Goal: Transaction & Acquisition: Purchase product/service

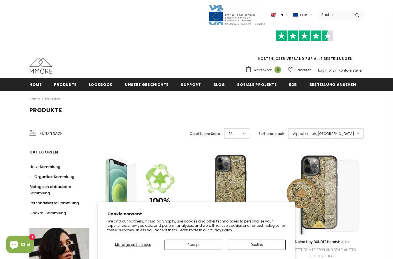
click at [55, 179] on span "Organika-Sammlung" at bounding box center [54, 176] width 40 height 5
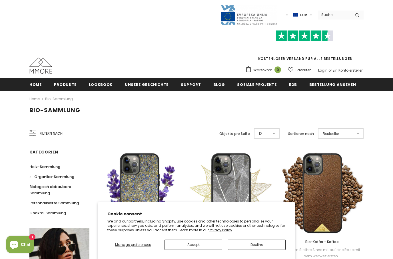
click at [197, 244] on button "Accept" at bounding box center [193, 245] width 58 height 10
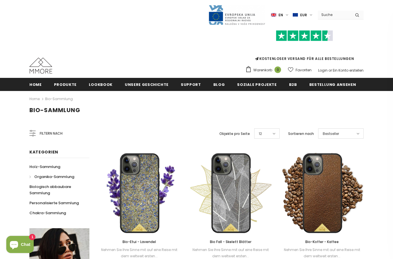
click at [195, 245] on link "Bio Fall - Skelett Blätter" at bounding box center [230, 242] width 83 height 6
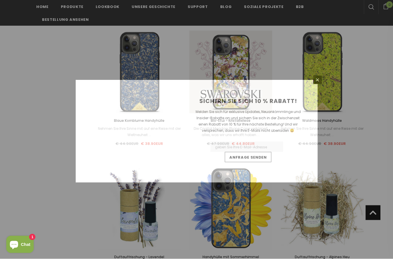
scroll to position [396, 0]
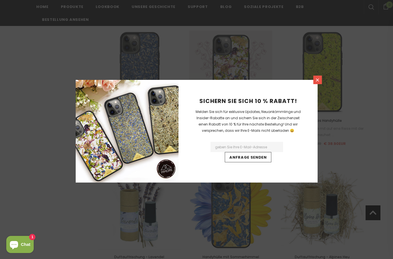
click at [316, 83] on icon at bounding box center [317, 80] width 5 height 5
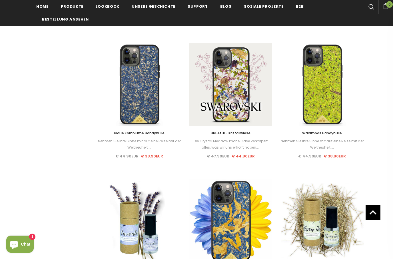
scroll to position [383, 0]
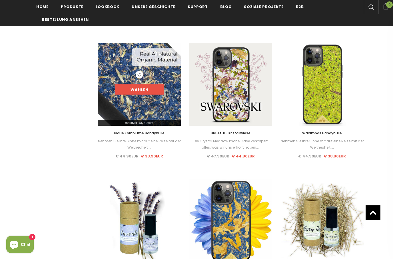
click at [149, 89] on link "Wählen" at bounding box center [139, 90] width 49 height 10
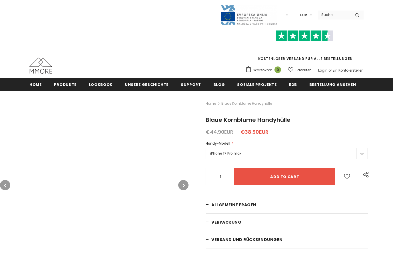
type input "Add to cart"
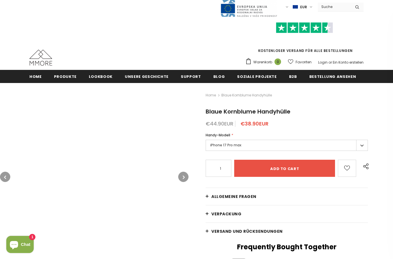
scroll to position [7, 0]
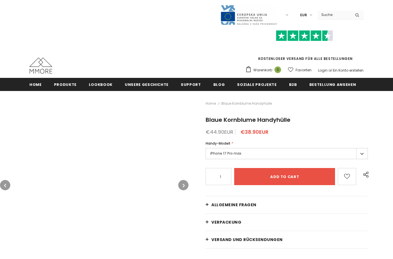
type input "Add to cart"
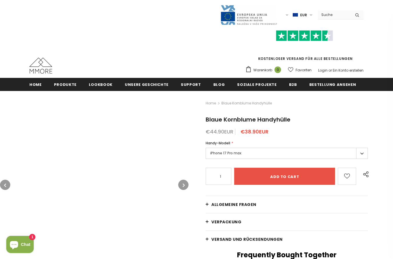
click at [234, 155] on label "iPhone 17 Pro max" at bounding box center [287, 153] width 162 height 11
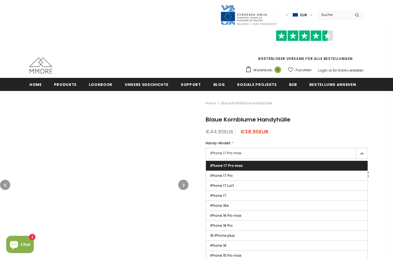
click at [239, 168] on span "iPhone 17 Pro max" at bounding box center [226, 165] width 32 height 5
click at [0, 0] on input "iPhone 17 Pro max" at bounding box center [0, 0] width 0 height 0
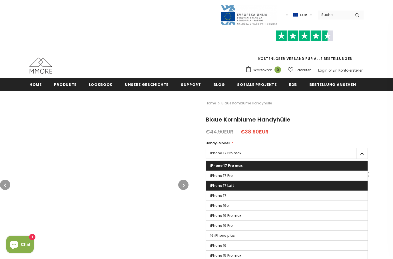
click at [230, 181] on label "iPhone 17 Luft" at bounding box center [287, 186] width 162 height 10
click at [0, 0] on input "iPhone 17 Luft" at bounding box center [0, 0] width 0 height 0
click at [241, 168] on label "iPhone 17 Pro max" at bounding box center [287, 166] width 162 height 10
click at [0, 0] on input "iPhone 17 Pro max" at bounding box center [0, 0] width 0 height 0
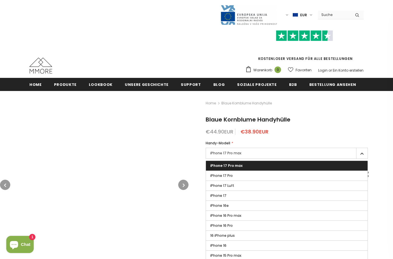
click at [162, 226] on img at bounding box center [94, 185] width 188 height 188
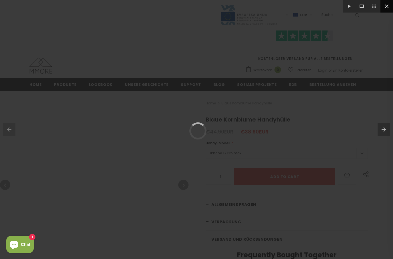
click at [384, 5] on button at bounding box center [386, 6] width 13 height 13
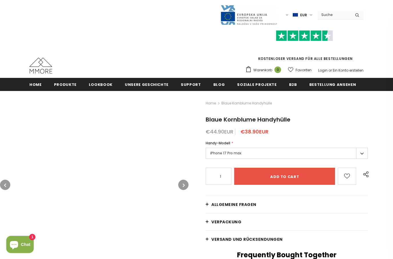
click at [185, 189] on button "button" at bounding box center [183, 185] width 10 height 10
click at [186, 187] on button "button" at bounding box center [183, 185] width 10 height 10
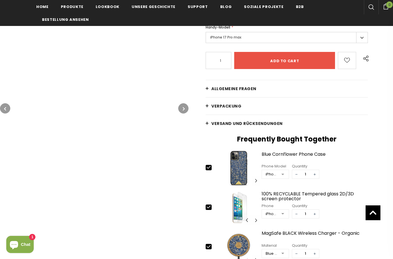
scroll to position [130, 0]
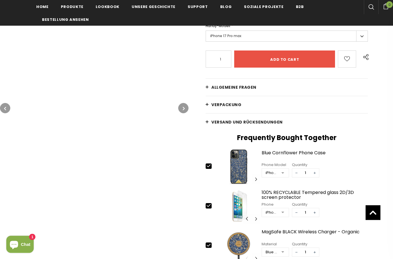
click at [208, 206] on icon at bounding box center [209, 206] width 6 height 6
type input "0"
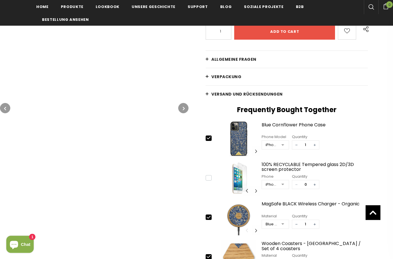
scroll to position [164, 0]
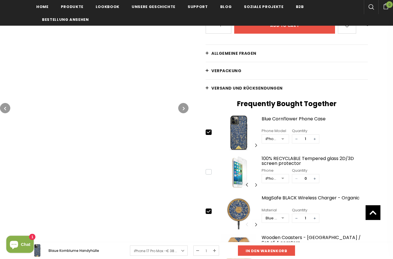
click at [206, 212] on div at bounding box center [211, 212] width 11 height 6
type input "0"
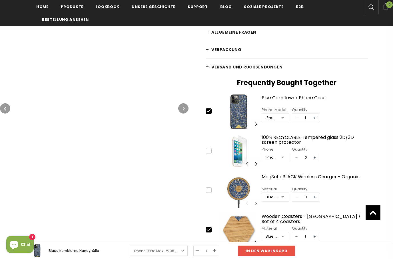
scroll to position [194, 0]
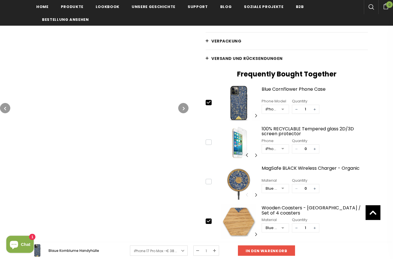
click at [208, 220] on icon at bounding box center [209, 221] width 4 height 3
type input "0"
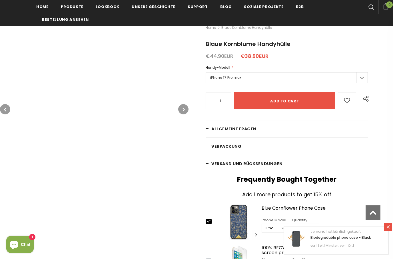
scroll to position [87, 0]
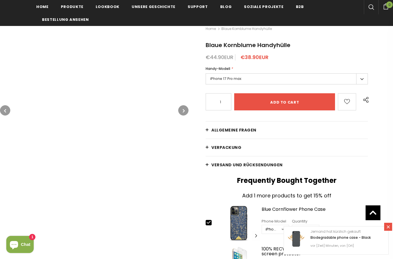
click at [6, 112] on button "button" at bounding box center [5, 110] width 10 height 10
click at [26, 249] on span "Chat" at bounding box center [25, 244] width 9 height 9
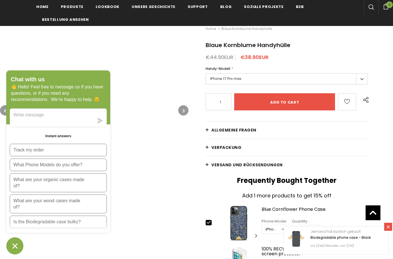
click at [16, 249] on icon "Chat window" at bounding box center [14, 246] width 5 height 5
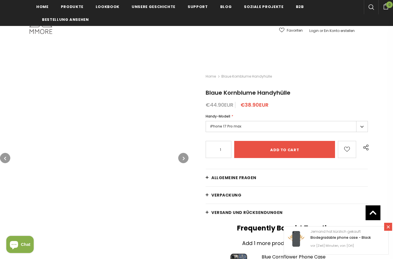
scroll to position [0, 0]
